Goal: Task Accomplishment & Management: Complete application form

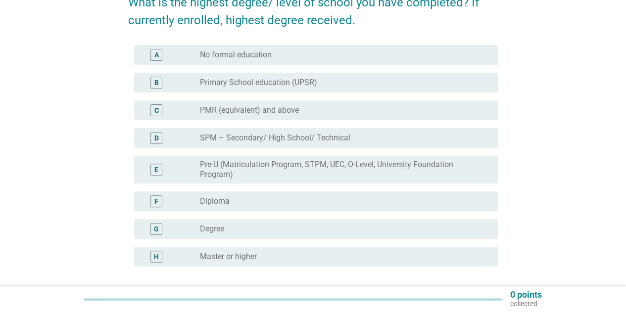
scroll to position [95, 0]
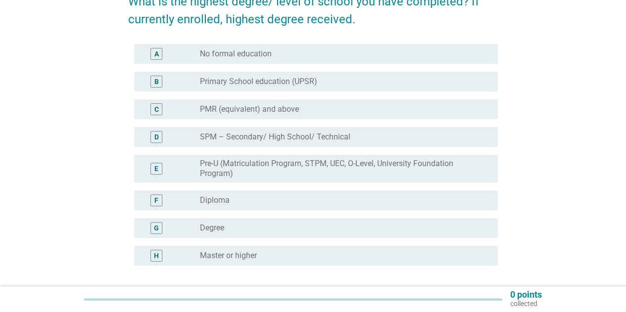
click at [239, 227] on div "radio_button_unchecked Degree" at bounding box center [341, 228] width 282 height 10
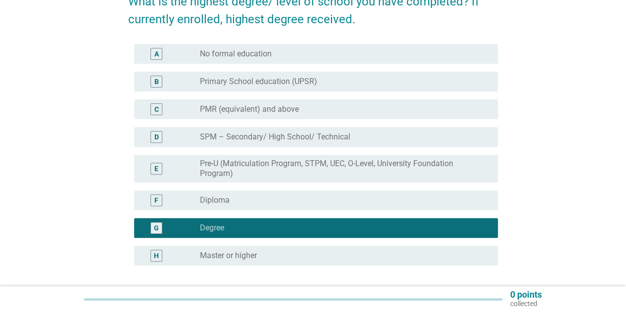
scroll to position [178, 0]
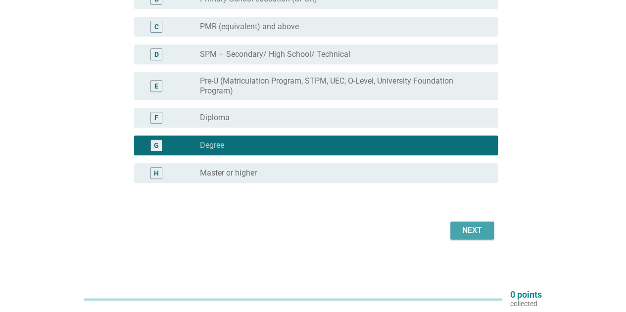
click at [468, 229] on div "Next" at bounding box center [472, 231] width 28 height 12
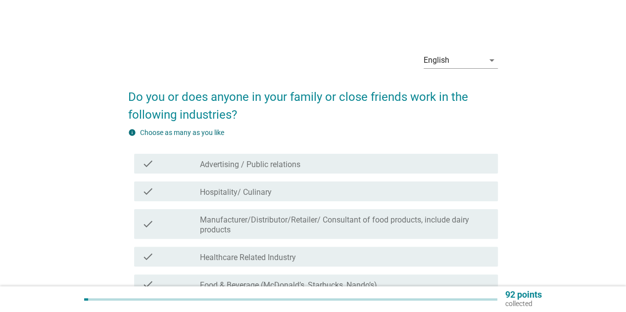
scroll to position [321, 0]
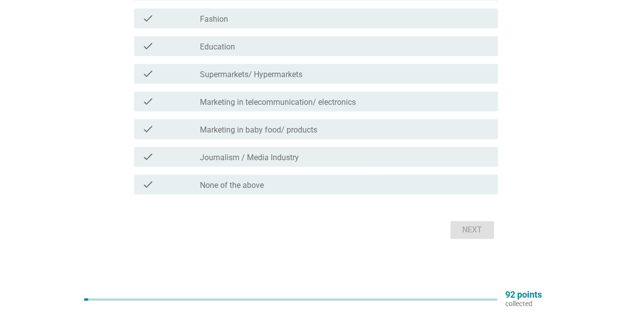
click at [205, 182] on label "None of the above" at bounding box center [232, 185] width 64 height 10
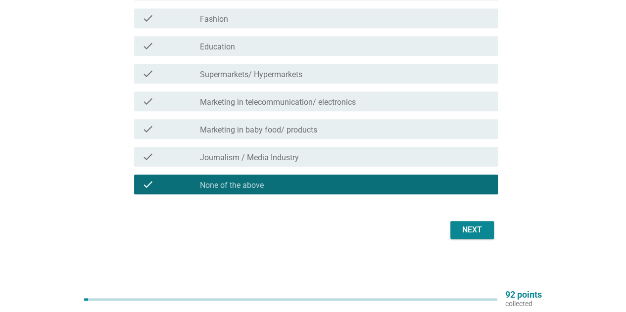
click at [486, 235] on button "Next" at bounding box center [472, 230] width 44 height 18
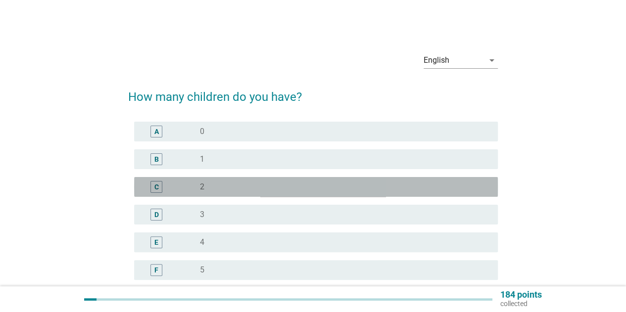
click at [231, 182] on div "radio_button_unchecked 2" at bounding box center [341, 187] width 282 height 10
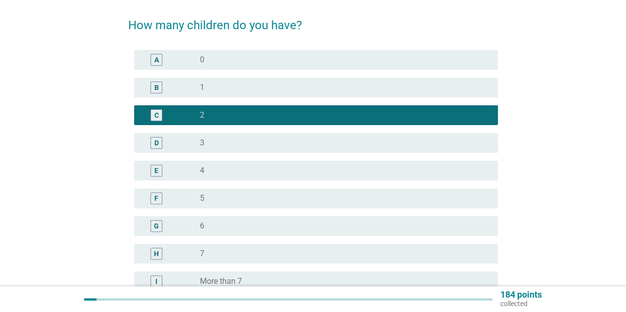
scroll to position [155, 0]
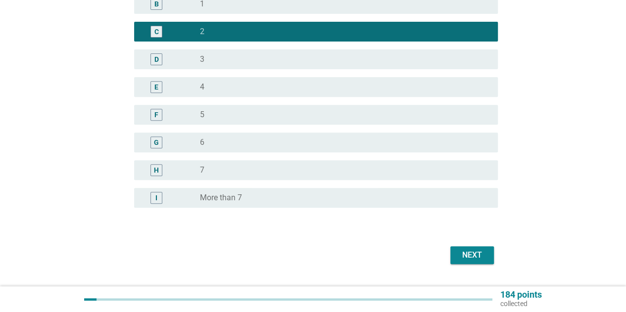
click at [478, 257] on div "Next" at bounding box center [472, 255] width 28 height 12
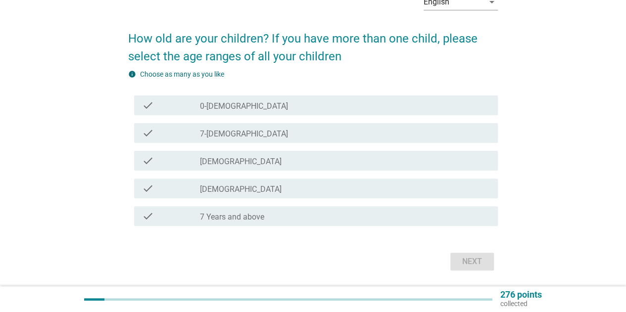
scroll to position [72, 0]
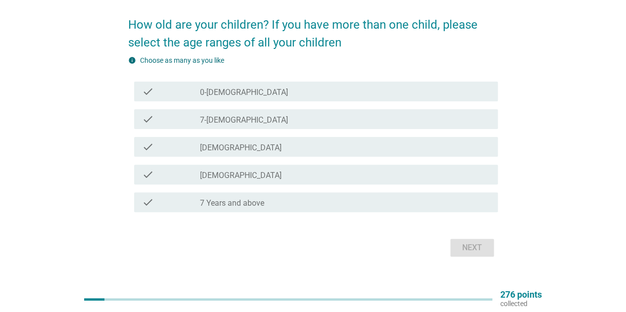
click at [183, 206] on div "check" at bounding box center [171, 202] width 58 height 12
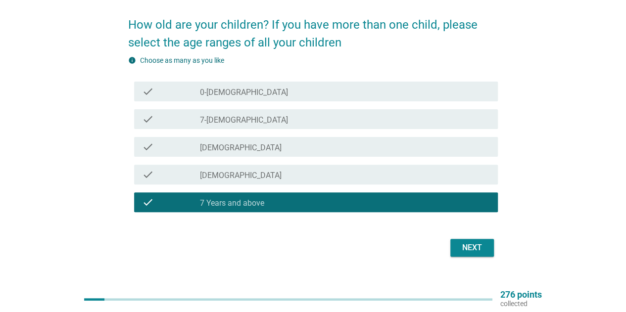
click at [200, 174] on div at bounding box center [200, 176] width 0 height 6
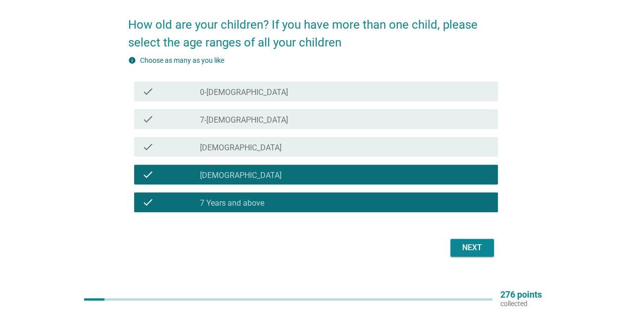
click at [467, 248] on div "Next" at bounding box center [472, 248] width 28 height 12
